Goal: Information Seeking & Learning: Learn about a topic

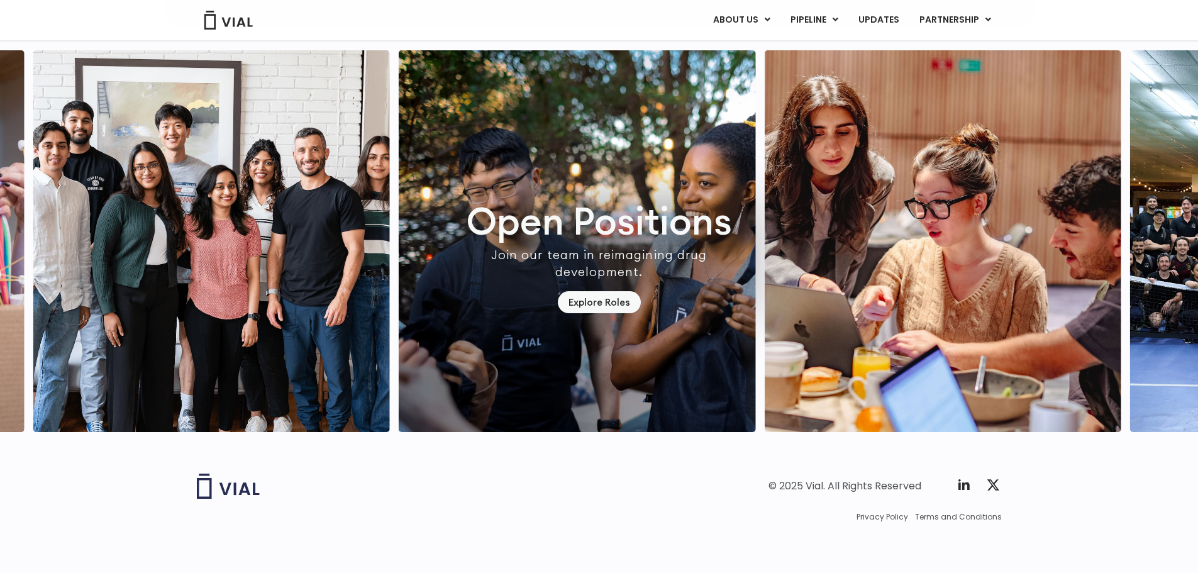
scroll to position [3600, 0]
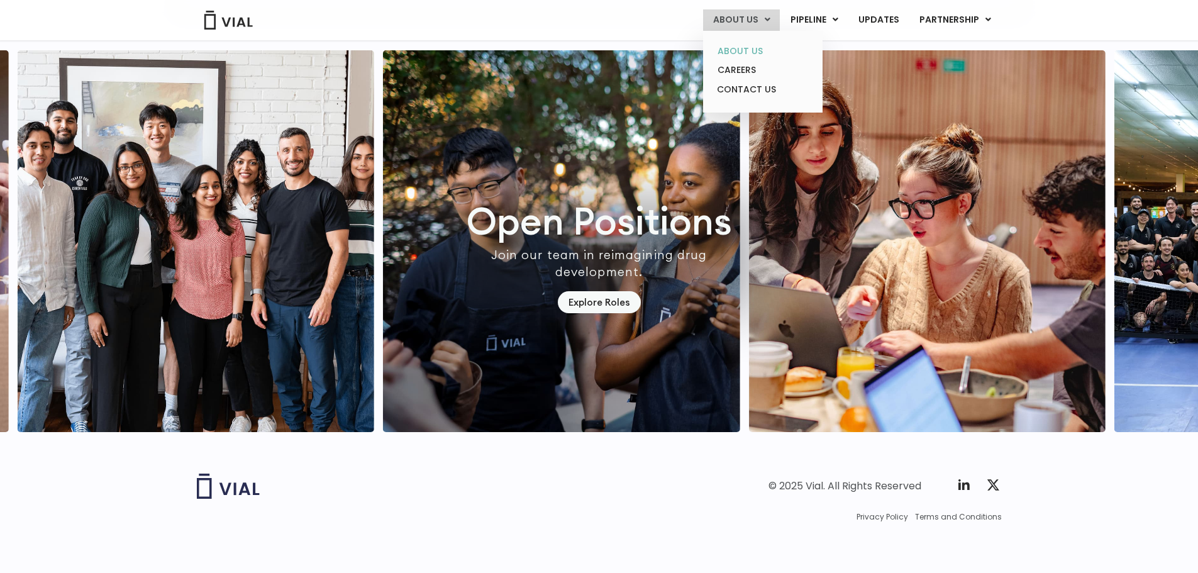
click at [758, 53] on link "ABOUT US" at bounding box center [762, 51] width 110 height 19
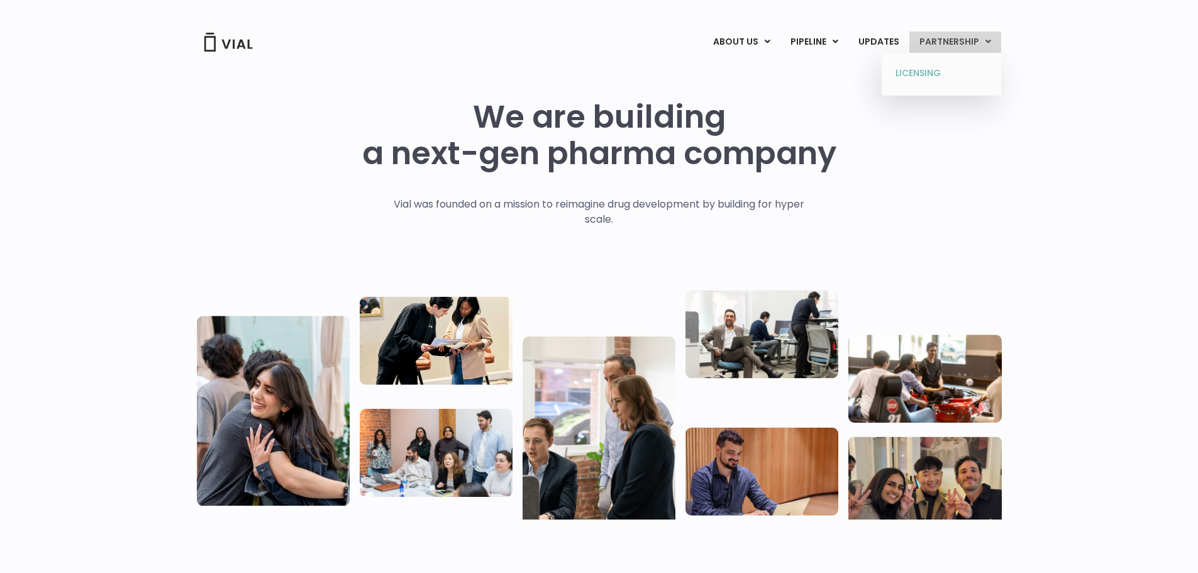
click at [936, 74] on link "LICENSING" at bounding box center [941, 74] width 110 height 20
